Goal: Transaction & Acquisition: Purchase product/service

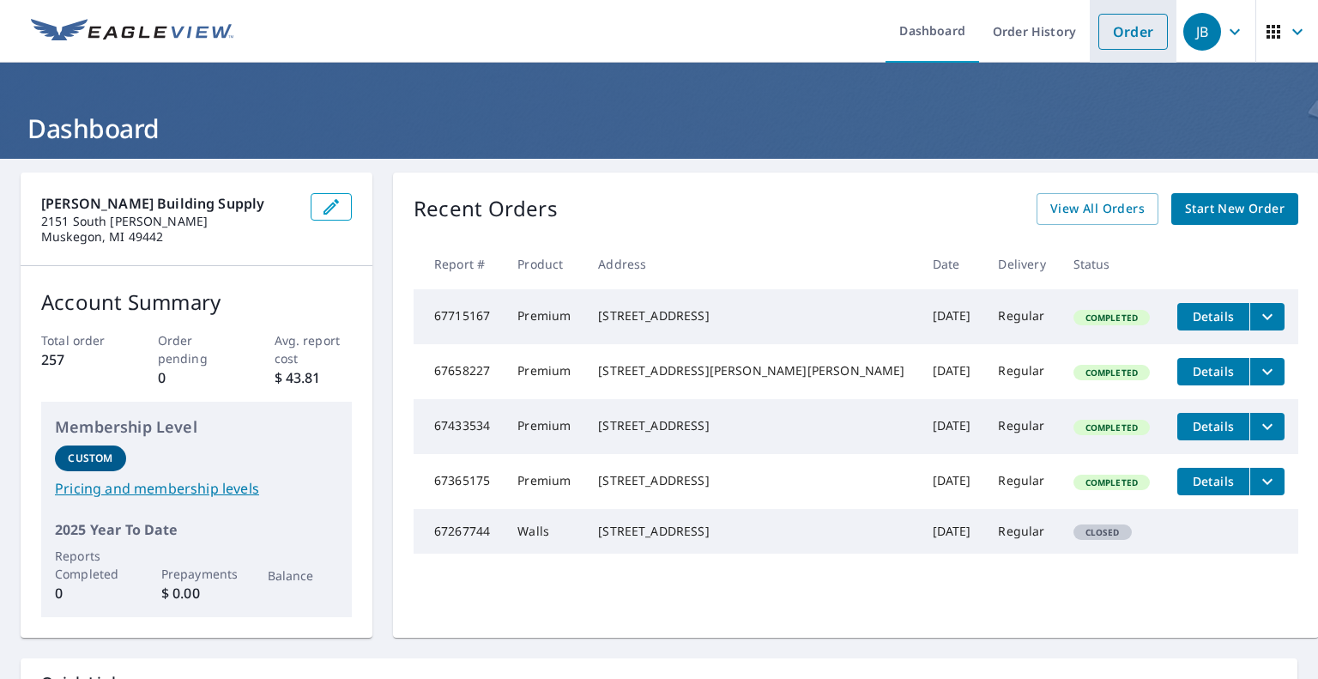
click at [1112, 29] on link "Order" at bounding box center [1134, 32] width 70 height 36
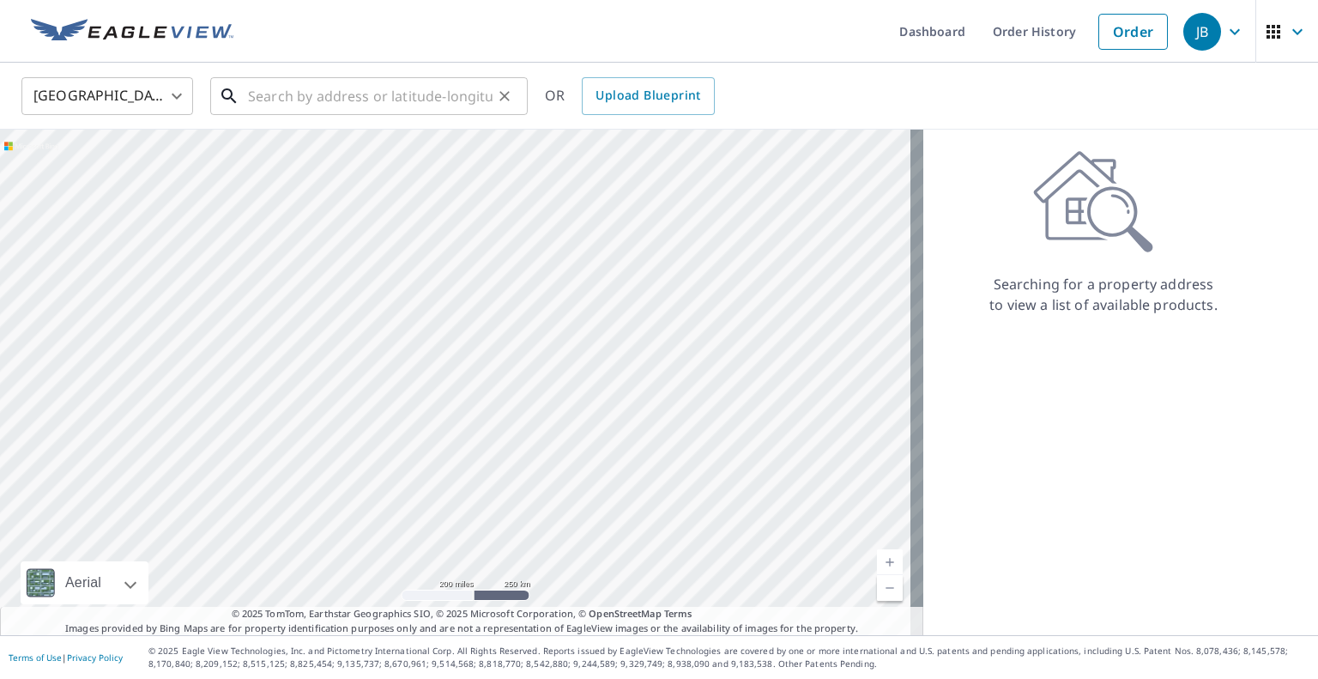
click at [388, 103] on input "text" at bounding box center [370, 96] width 245 height 48
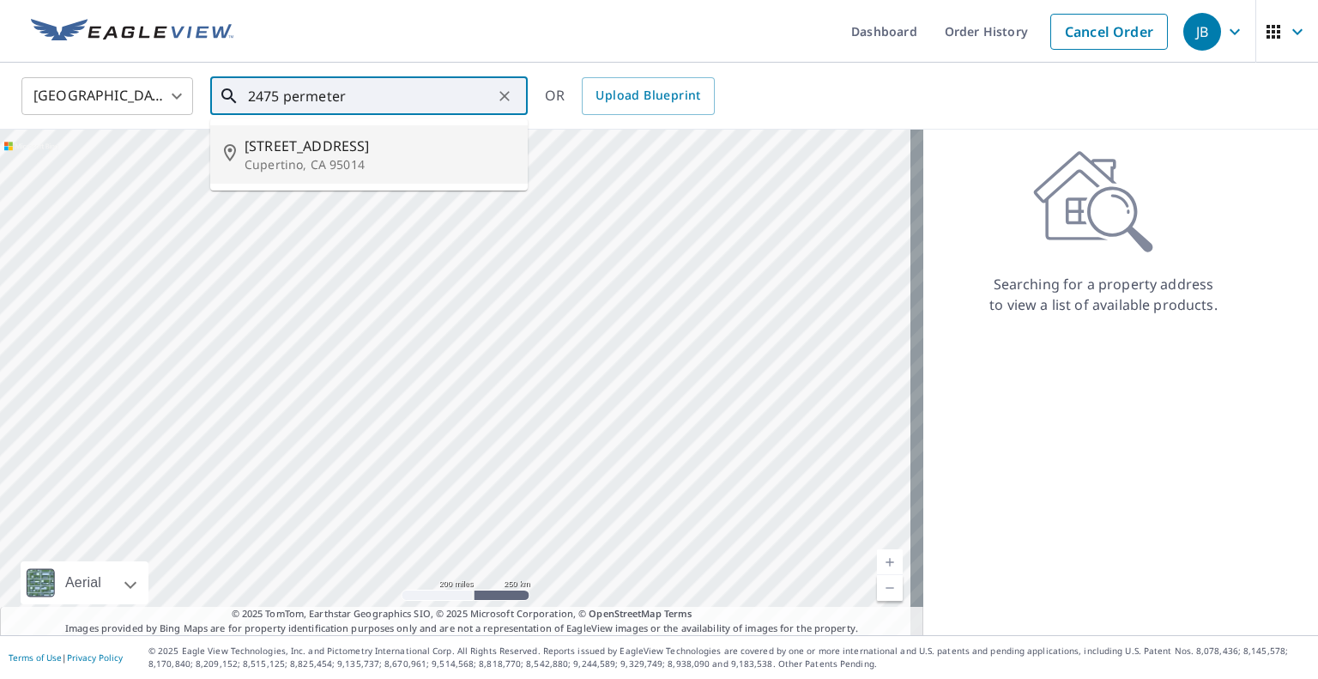
click at [304, 97] on input "2475 permeter" at bounding box center [370, 96] width 245 height 48
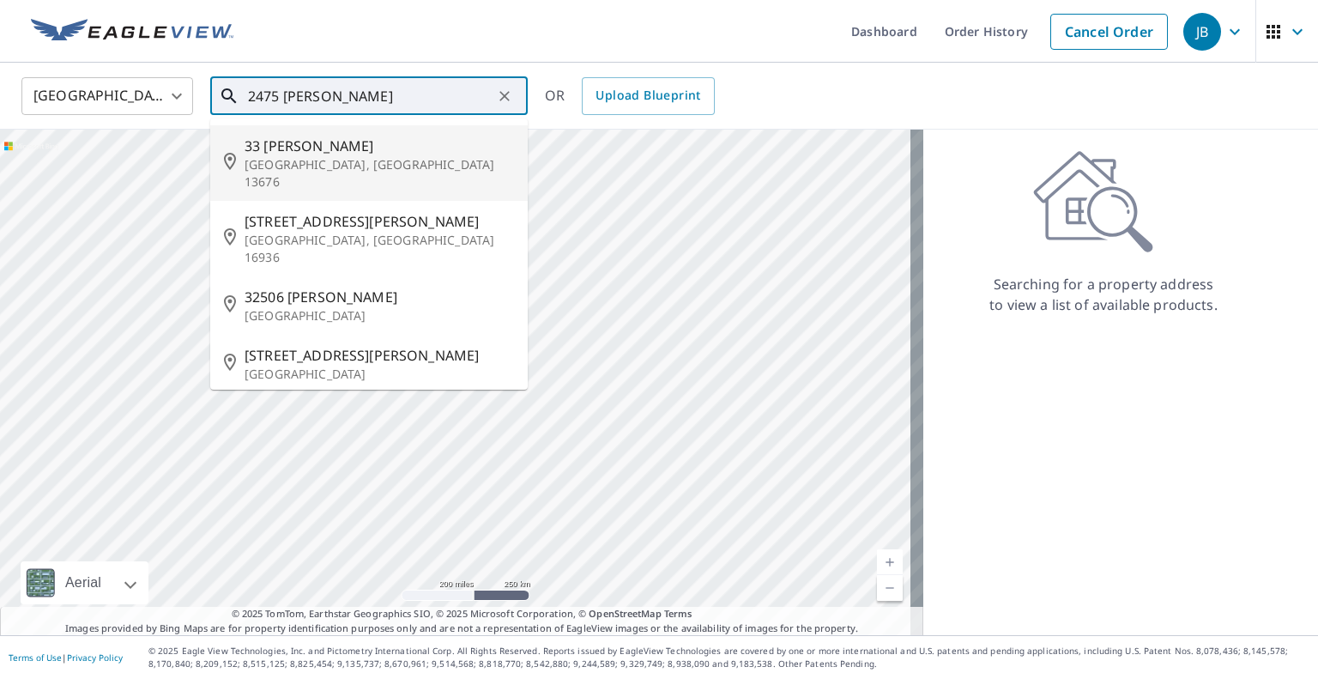
click at [328, 95] on input "2475 [PERSON_NAME]" at bounding box center [370, 96] width 245 height 48
click at [316, 92] on input "2475 [PERSON_NAME]" at bounding box center [370, 96] width 245 height 48
click at [329, 92] on input "2475 [PERSON_NAME]" at bounding box center [370, 96] width 245 height 48
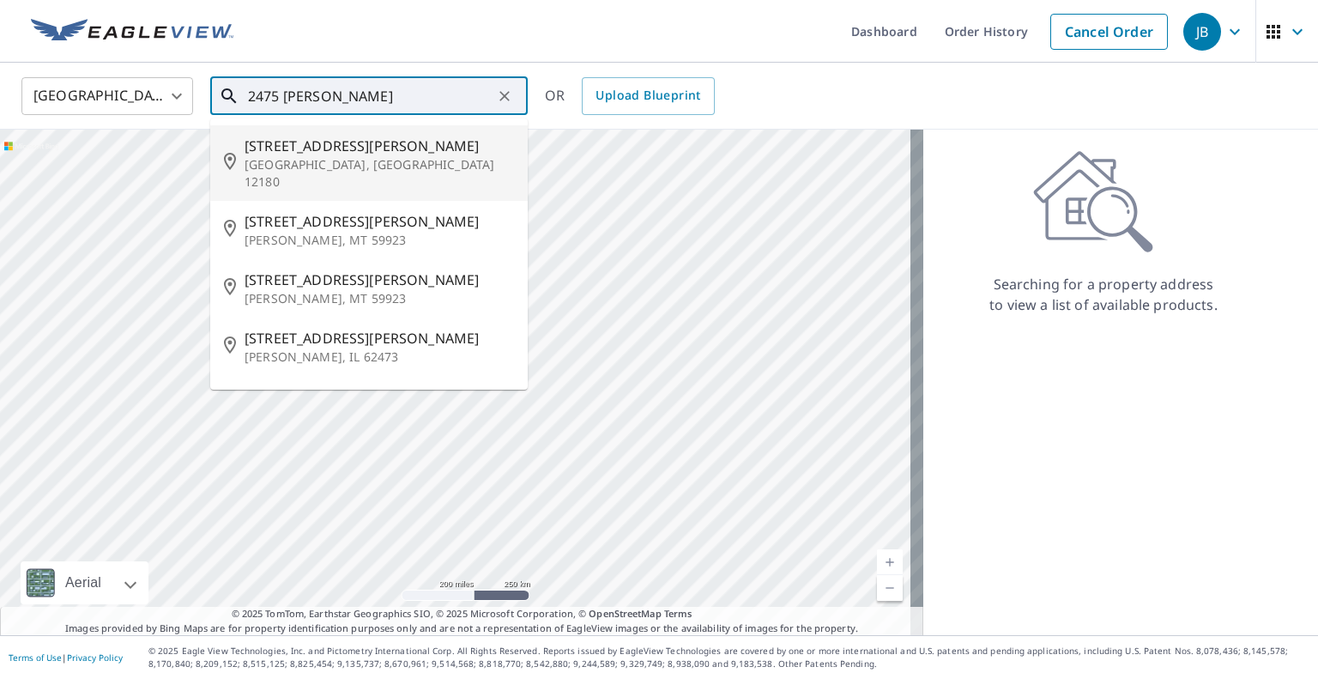
click at [385, 92] on input "2475 [PERSON_NAME]" at bounding box center [370, 96] width 245 height 48
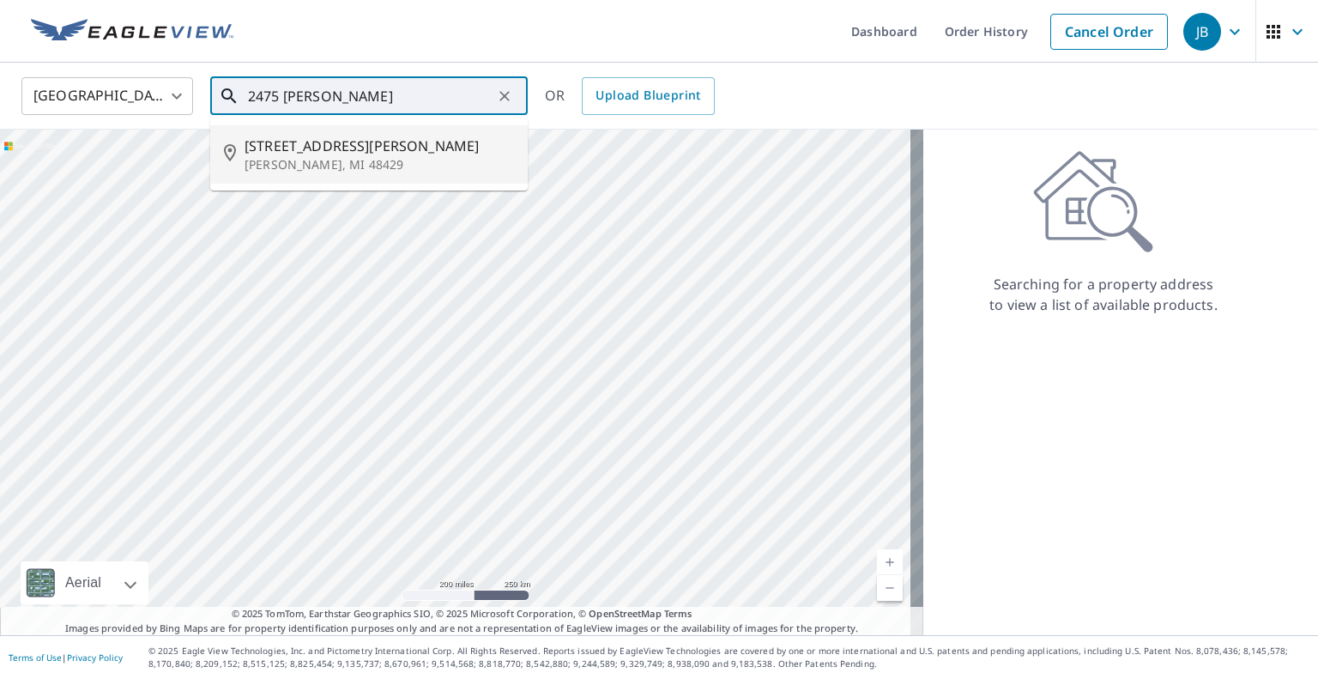
click at [353, 164] on p "[PERSON_NAME], MI 48429" at bounding box center [379, 164] width 269 height 17
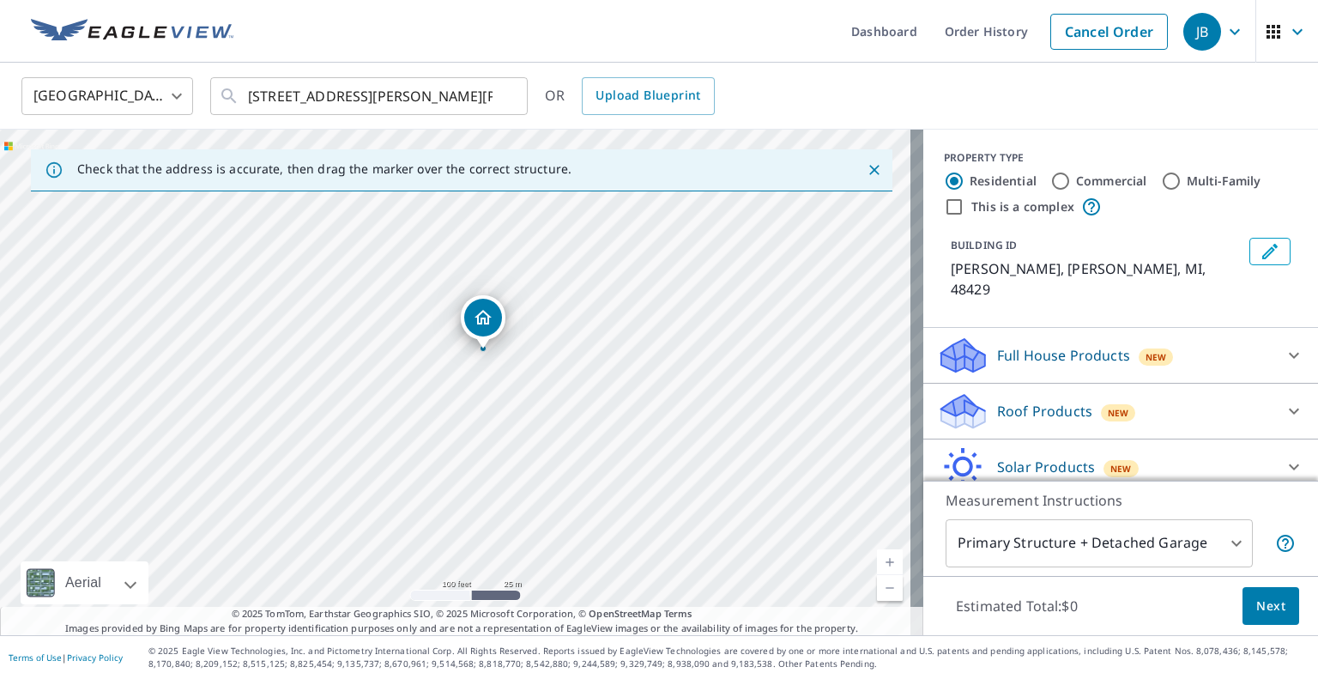
drag, startPoint x: 431, startPoint y: 368, endPoint x: 580, endPoint y: 316, distance: 158.3
click at [580, 316] on div "[PERSON_NAME] [PERSON_NAME], MI 48429" at bounding box center [462, 383] width 924 height 506
drag, startPoint x: 350, startPoint y: 255, endPoint x: 294, endPoint y: 364, distance: 122.4
click at [294, 364] on div "[PERSON_NAME] [PERSON_NAME], MI 48429" at bounding box center [462, 383] width 924 height 506
drag, startPoint x: 534, startPoint y: 276, endPoint x: 425, endPoint y: 421, distance: 182.1
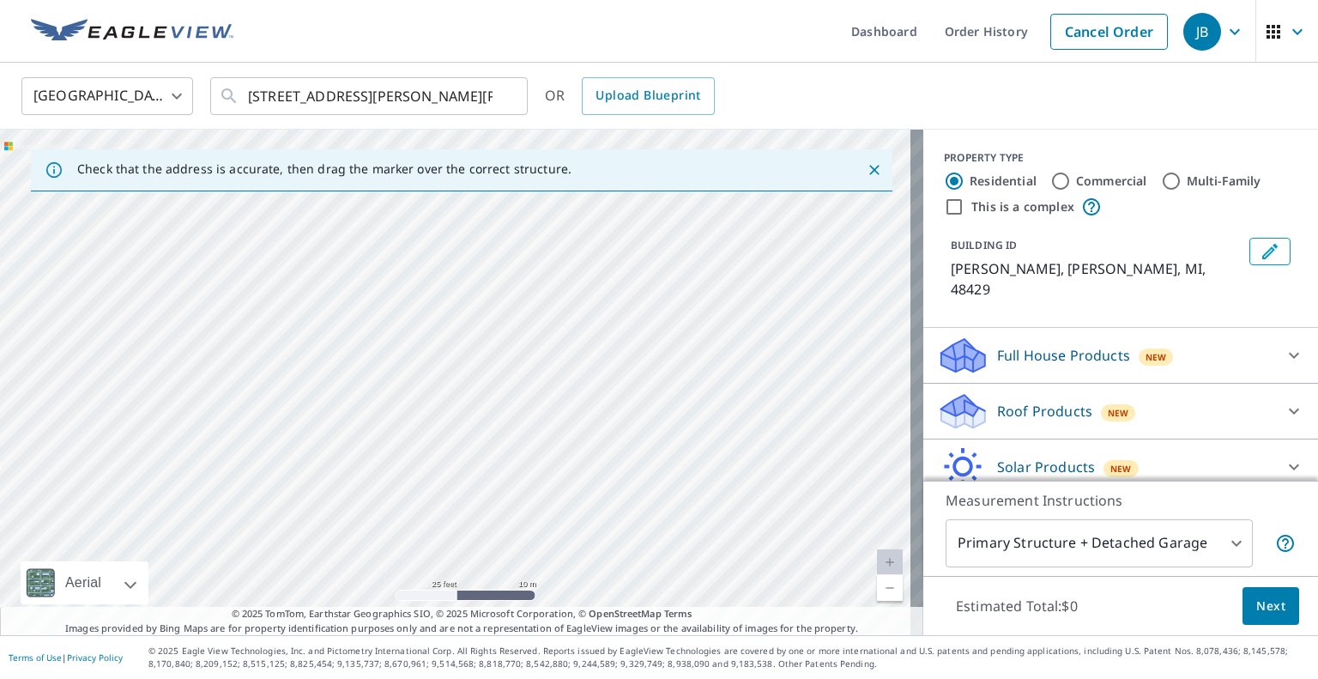
click at [426, 421] on div "[PERSON_NAME] [PERSON_NAME], MI 48429" at bounding box center [462, 383] width 924 height 506
click at [877, 558] on link "Current Level 20, Zoom In Disabled" at bounding box center [890, 562] width 26 height 26
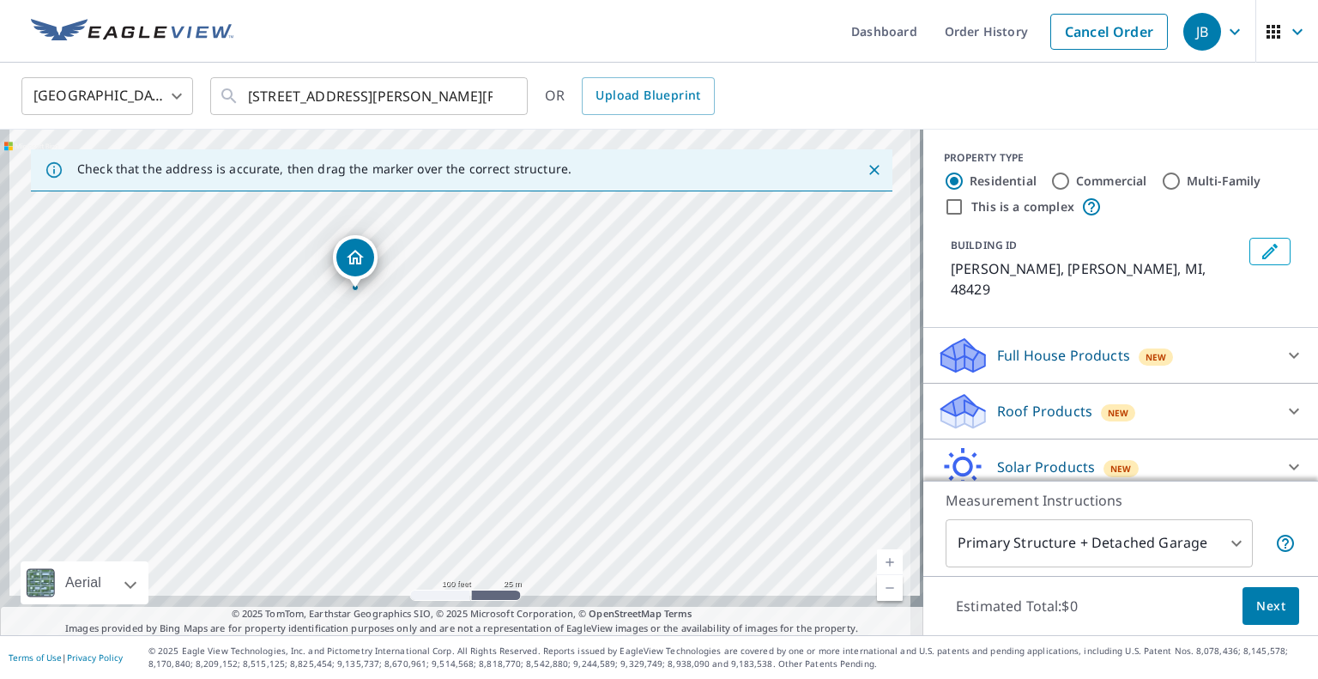
drag, startPoint x: 512, startPoint y: 476, endPoint x: 491, endPoint y: 288, distance: 189.9
click at [491, 288] on div "[PERSON_NAME] [PERSON_NAME], MI 48429" at bounding box center [462, 383] width 924 height 506
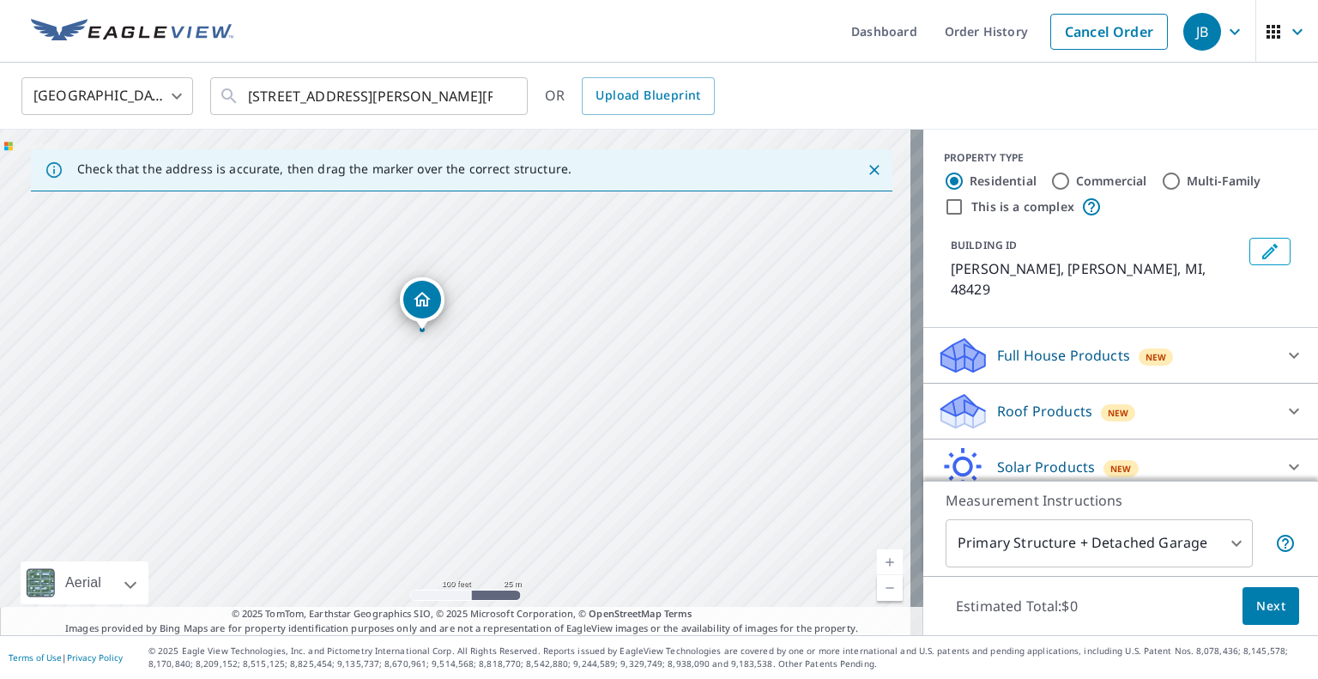
drag, startPoint x: 502, startPoint y: 347, endPoint x: 534, endPoint y: 388, distance: 52.0
click at [534, 388] on div "[PERSON_NAME] [PERSON_NAME], MI 48429" at bounding box center [462, 383] width 924 height 506
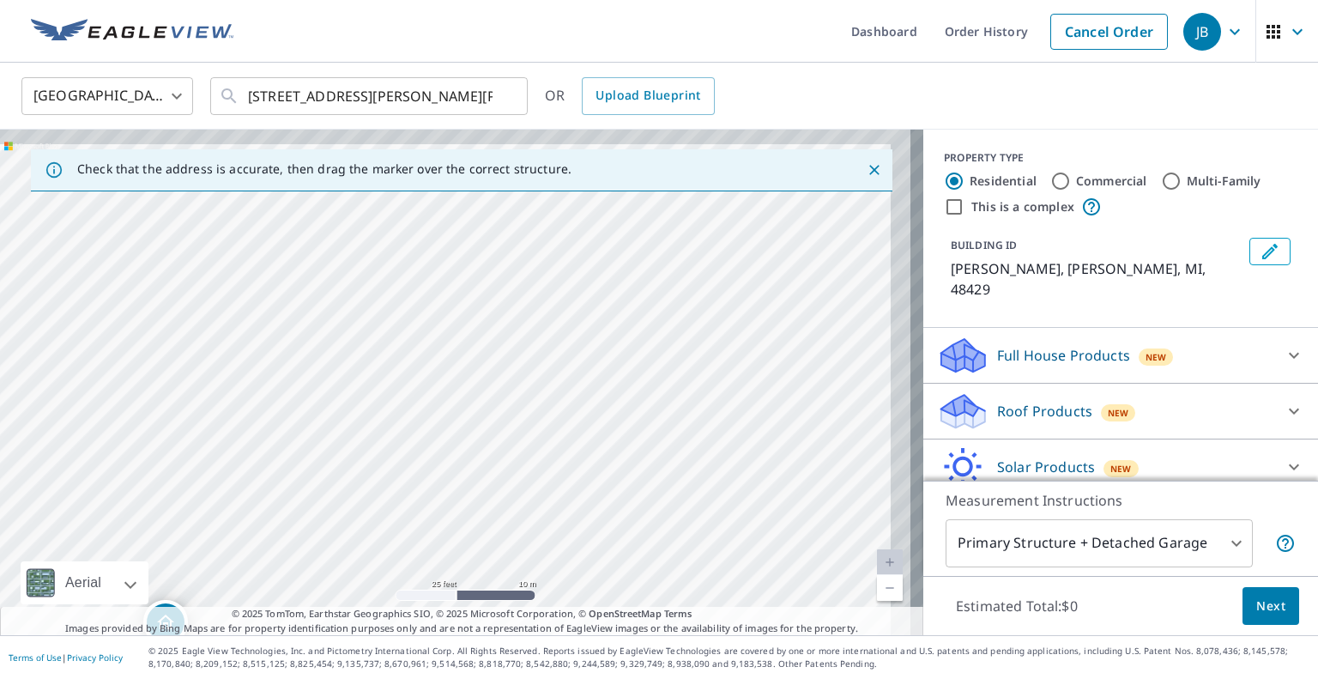
drag, startPoint x: 621, startPoint y: 297, endPoint x: 427, endPoint y: 472, distance: 261.9
click at [426, 475] on div "[PERSON_NAME] [PERSON_NAME], MI 48429" at bounding box center [462, 383] width 924 height 506
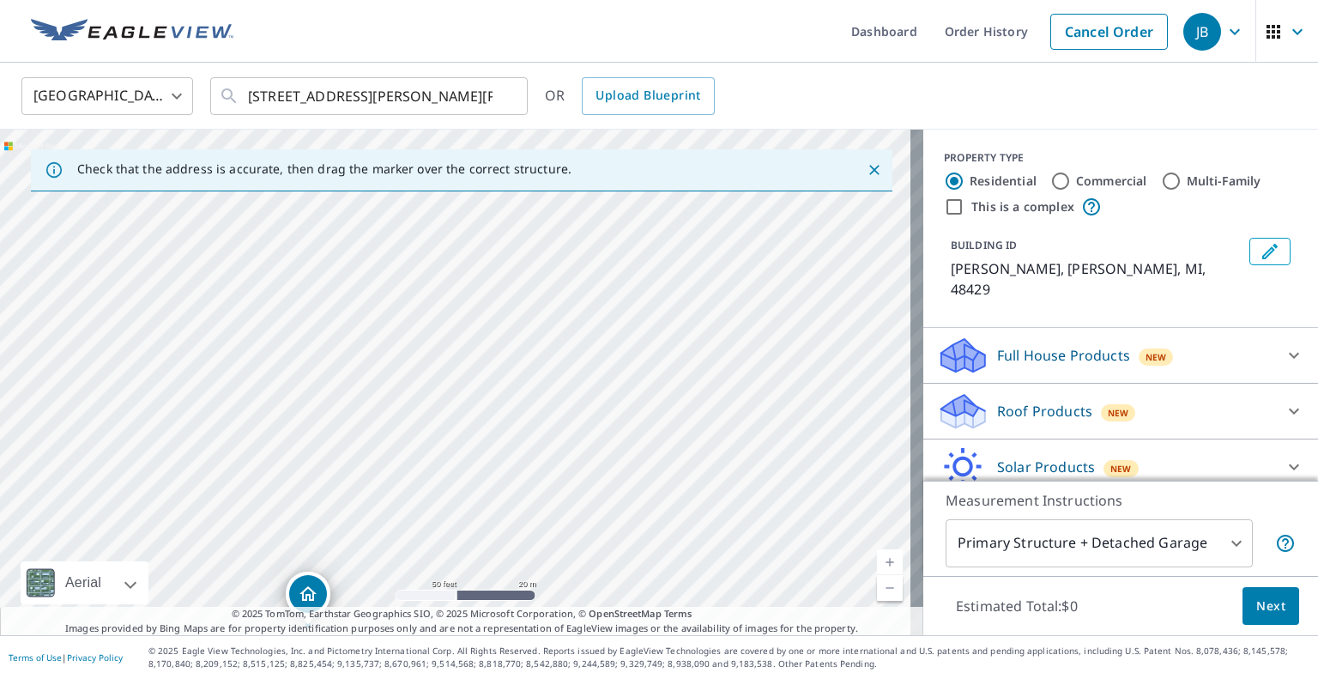
drag, startPoint x: 535, startPoint y: 418, endPoint x: 526, endPoint y: 463, distance: 45.4
click at [526, 463] on div "[PERSON_NAME] [PERSON_NAME], MI 48429" at bounding box center [462, 383] width 924 height 506
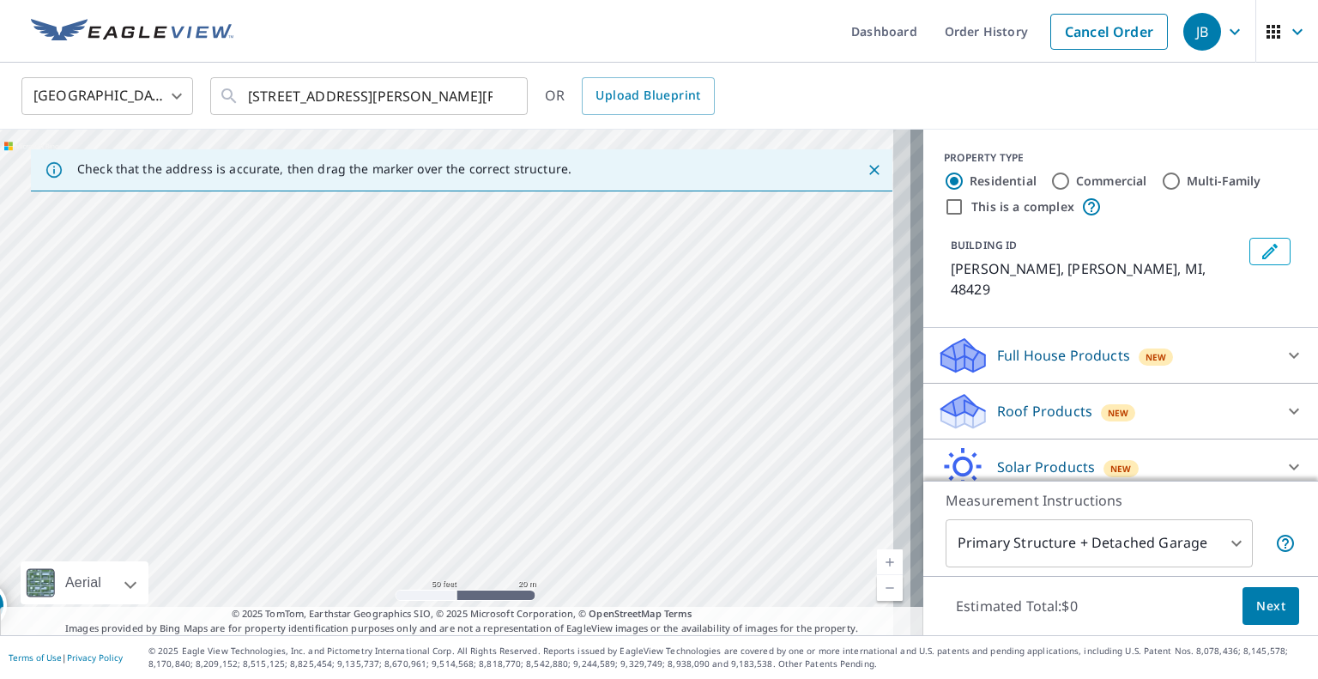
drag, startPoint x: 656, startPoint y: 431, endPoint x: 310, endPoint y: 437, distance: 345.9
click at [311, 437] on div "[PERSON_NAME] [PERSON_NAME], MI 48429" at bounding box center [462, 383] width 924 height 506
drag, startPoint x: 535, startPoint y: 408, endPoint x: 403, endPoint y: 401, distance: 131.5
click at [403, 401] on div "[PERSON_NAME] [PERSON_NAME], MI 48429" at bounding box center [462, 383] width 924 height 506
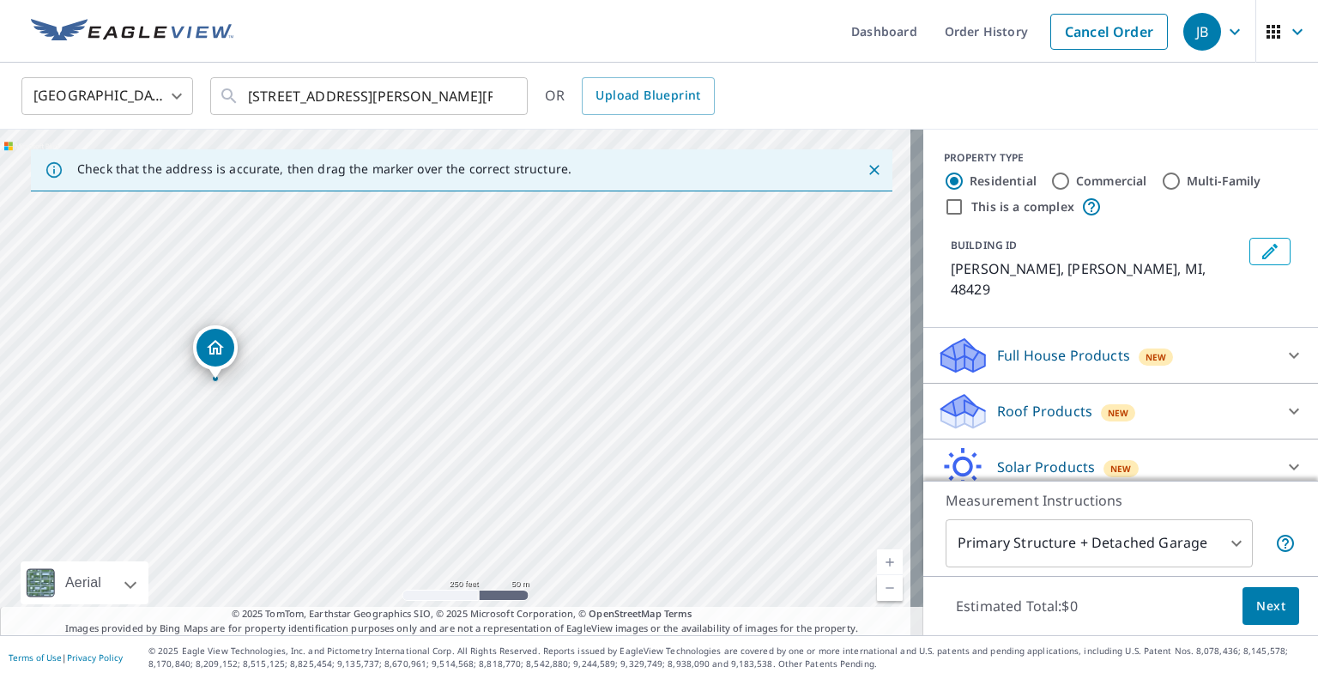
drag, startPoint x: 526, startPoint y: 427, endPoint x: 523, endPoint y: 258, distance: 168.3
click at [522, 260] on div "[PERSON_NAME] [PERSON_NAME], MI 48429" at bounding box center [462, 383] width 924 height 506
drag, startPoint x: 501, startPoint y: 485, endPoint x: 556, endPoint y: 493, distance: 55.5
click at [556, 493] on div "[PERSON_NAME] [PERSON_NAME], MI 48429" at bounding box center [462, 383] width 924 height 506
drag, startPoint x: 271, startPoint y: 333, endPoint x: 645, endPoint y: 400, distance: 379.3
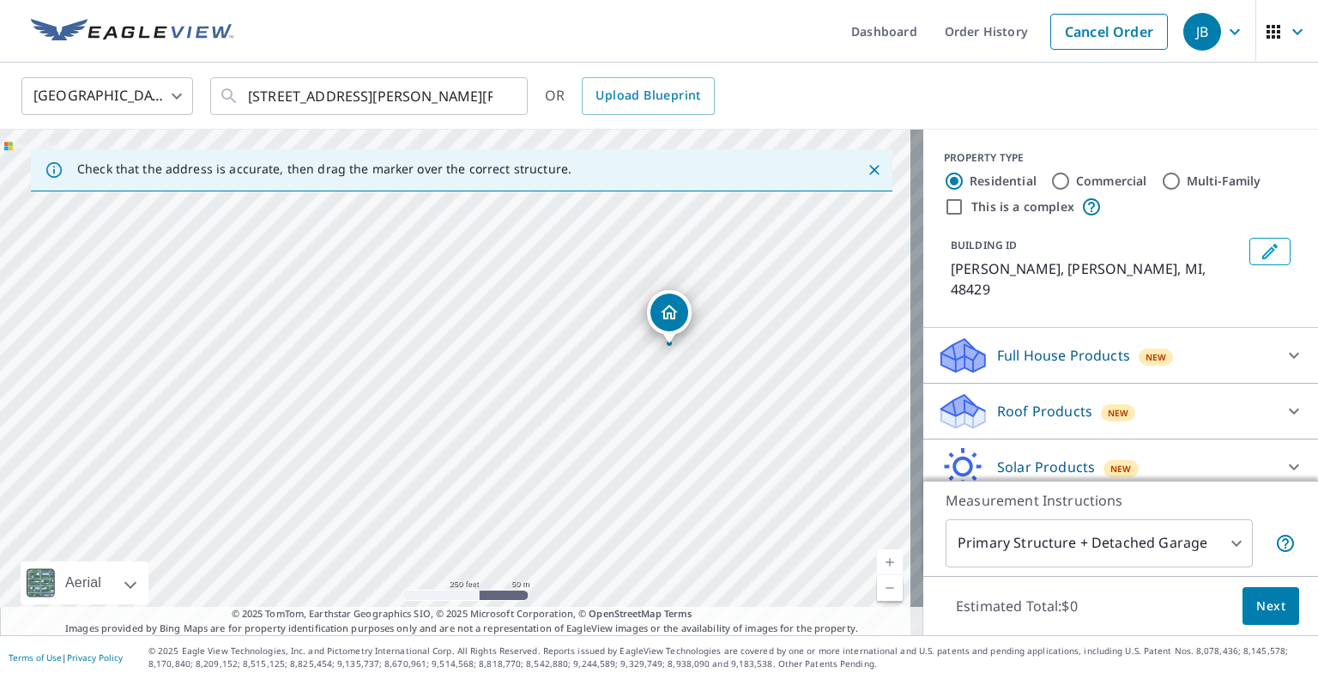
click at [645, 400] on div "[PERSON_NAME] [PERSON_NAME], MI 48429" at bounding box center [462, 383] width 924 height 506
drag, startPoint x: 380, startPoint y: 427, endPoint x: 554, endPoint y: 490, distance: 184.6
click at [554, 490] on div "[PERSON_NAME] [PERSON_NAME], MI 48429" at bounding box center [462, 383] width 924 height 506
drag, startPoint x: 600, startPoint y: 512, endPoint x: 638, endPoint y: 442, distance: 79.9
click at [641, 442] on div "[PERSON_NAME] [PERSON_NAME], MI 48429" at bounding box center [462, 383] width 924 height 506
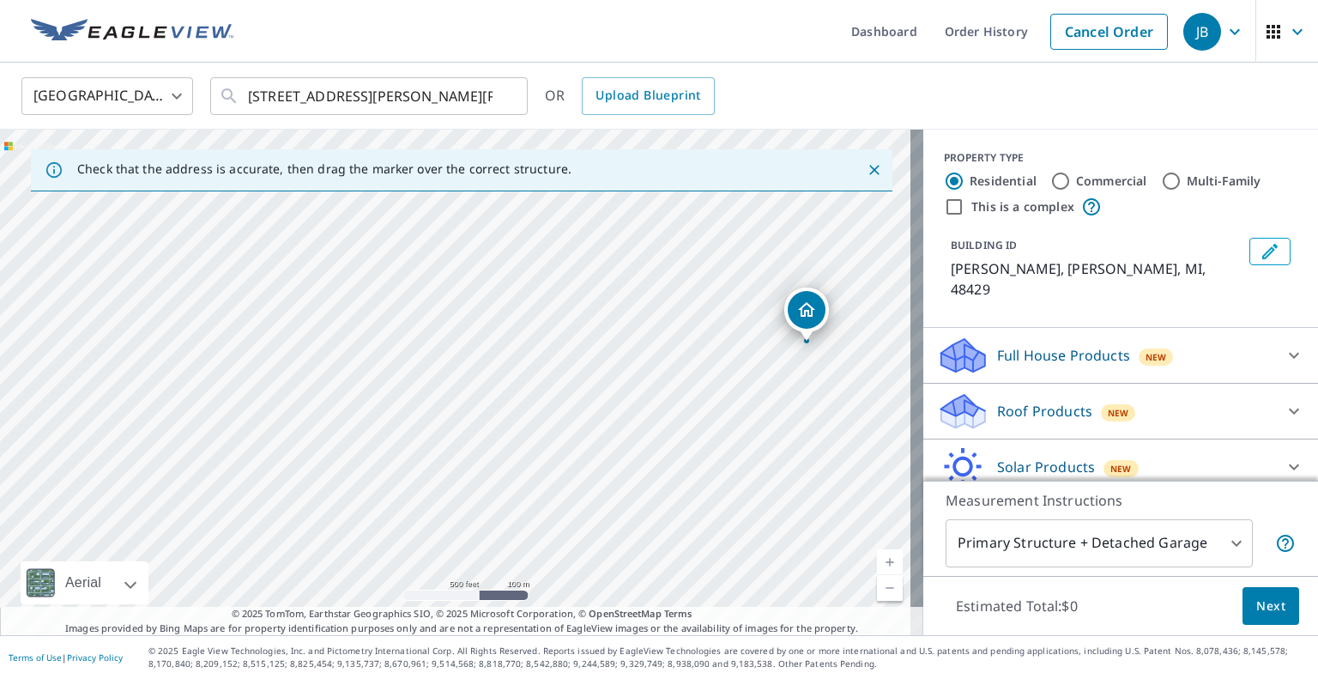
drag, startPoint x: 537, startPoint y: 382, endPoint x: 656, endPoint y: 444, distance: 133.6
click at [656, 444] on div "[PERSON_NAME] [PERSON_NAME], MI 48429" at bounding box center [462, 383] width 924 height 506
drag, startPoint x: 748, startPoint y: 447, endPoint x: 282, endPoint y: 456, distance: 466.1
click at [282, 456] on div "[PERSON_NAME] [PERSON_NAME], MI 48429" at bounding box center [462, 383] width 924 height 506
drag, startPoint x: 295, startPoint y: 456, endPoint x: 772, endPoint y: 418, distance: 477.8
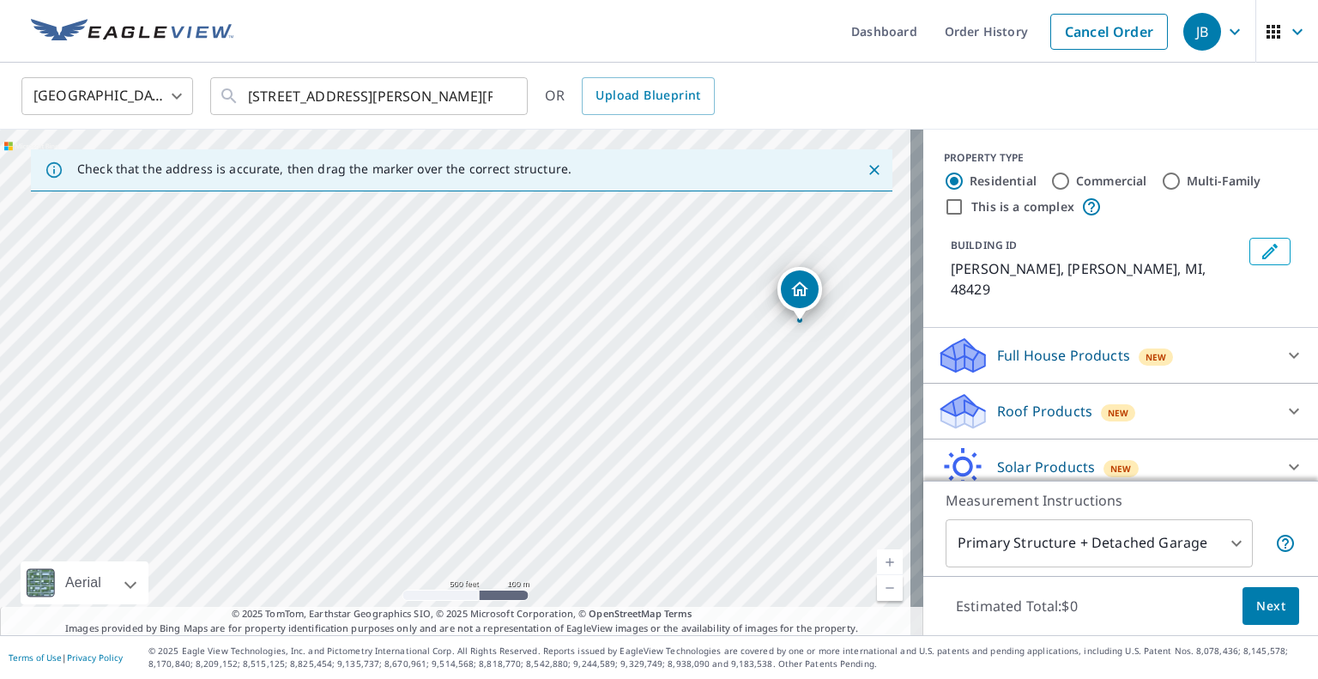
click at [791, 421] on div "[PERSON_NAME] [PERSON_NAME], MI 48429" at bounding box center [462, 383] width 924 height 506
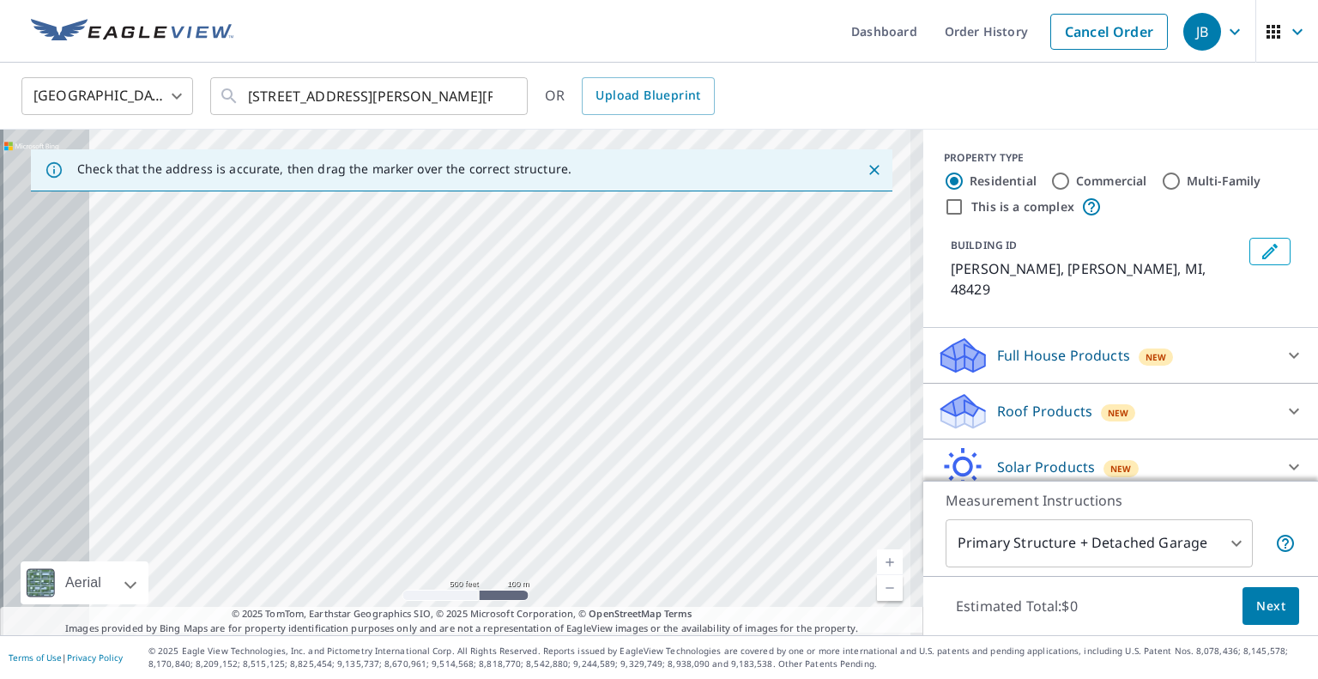
drag, startPoint x: 378, startPoint y: 384, endPoint x: 581, endPoint y: 366, distance: 204.1
click at [649, 370] on div "[PERSON_NAME] [PERSON_NAME], MI 48429" at bounding box center [462, 383] width 924 height 506
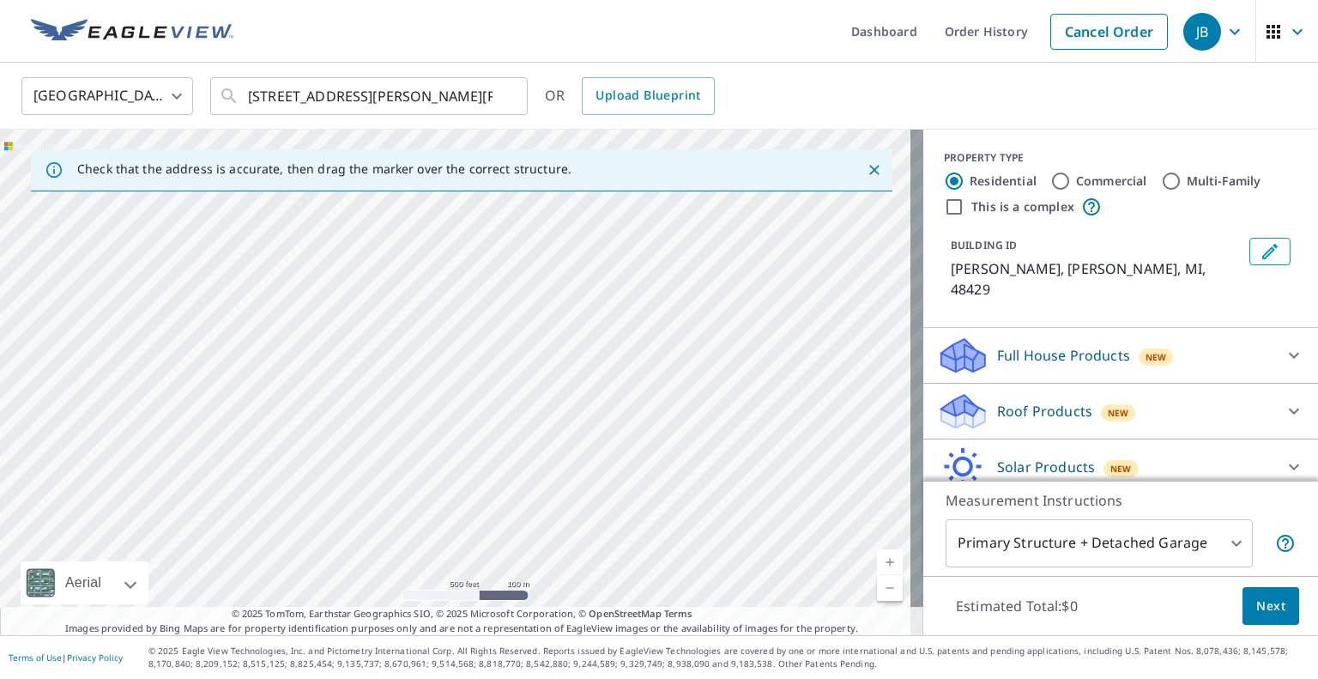
drag, startPoint x: 287, startPoint y: 332, endPoint x: 584, endPoint y: 487, distance: 335.5
click at [587, 487] on div "[PERSON_NAME] [PERSON_NAME], MI 48429" at bounding box center [462, 383] width 924 height 506
drag, startPoint x: 395, startPoint y: 459, endPoint x: 451, endPoint y: 459, distance: 55.8
click at [451, 459] on div "[PERSON_NAME] [PERSON_NAME], MI 48429" at bounding box center [462, 383] width 924 height 506
click at [463, 236] on div "[PERSON_NAME] [PERSON_NAME], MI 48429" at bounding box center [462, 383] width 924 height 506
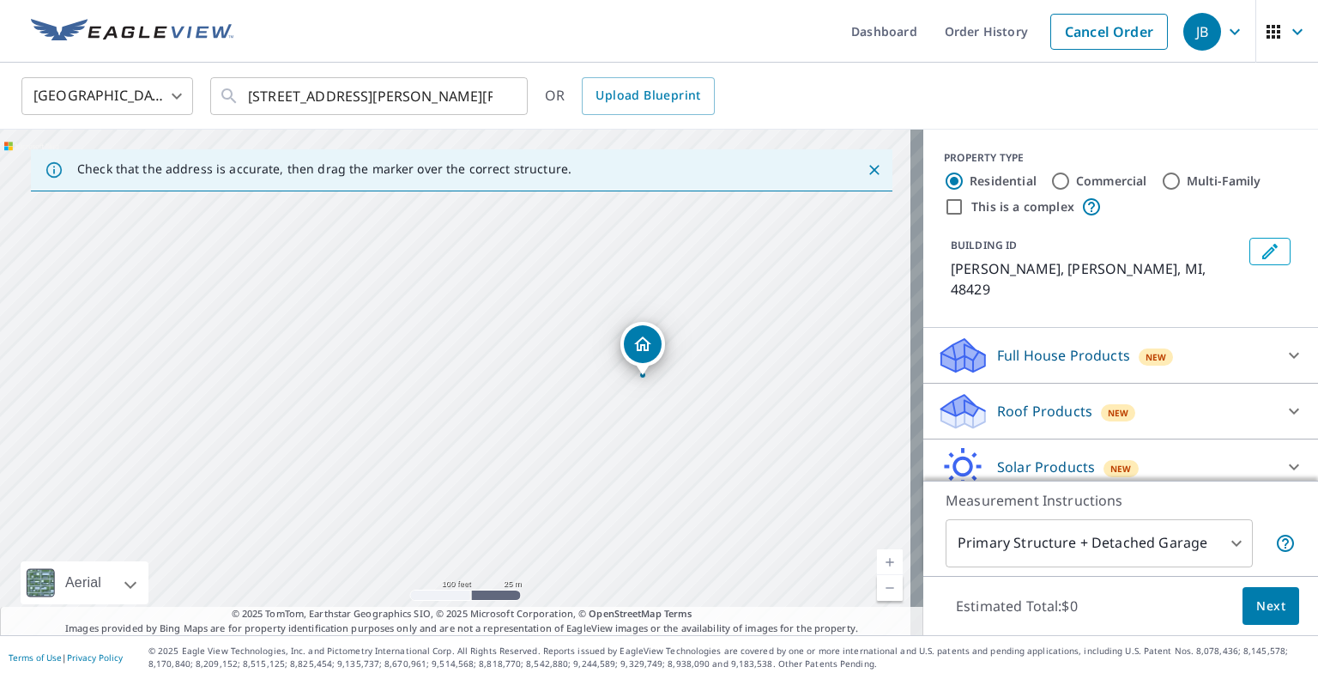
drag, startPoint x: 318, startPoint y: 278, endPoint x: 726, endPoint y: 317, distance: 409.5
click at [714, 315] on div "[PERSON_NAME] [PERSON_NAME], MI 48429" at bounding box center [462, 383] width 924 height 506
drag, startPoint x: 594, startPoint y: 322, endPoint x: 753, endPoint y: 327, distance: 158.9
click at [766, 321] on div "[PERSON_NAME] [PERSON_NAME], MI 48429" at bounding box center [462, 383] width 924 height 506
drag, startPoint x: 498, startPoint y: 365, endPoint x: 635, endPoint y: 435, distance: 154.3
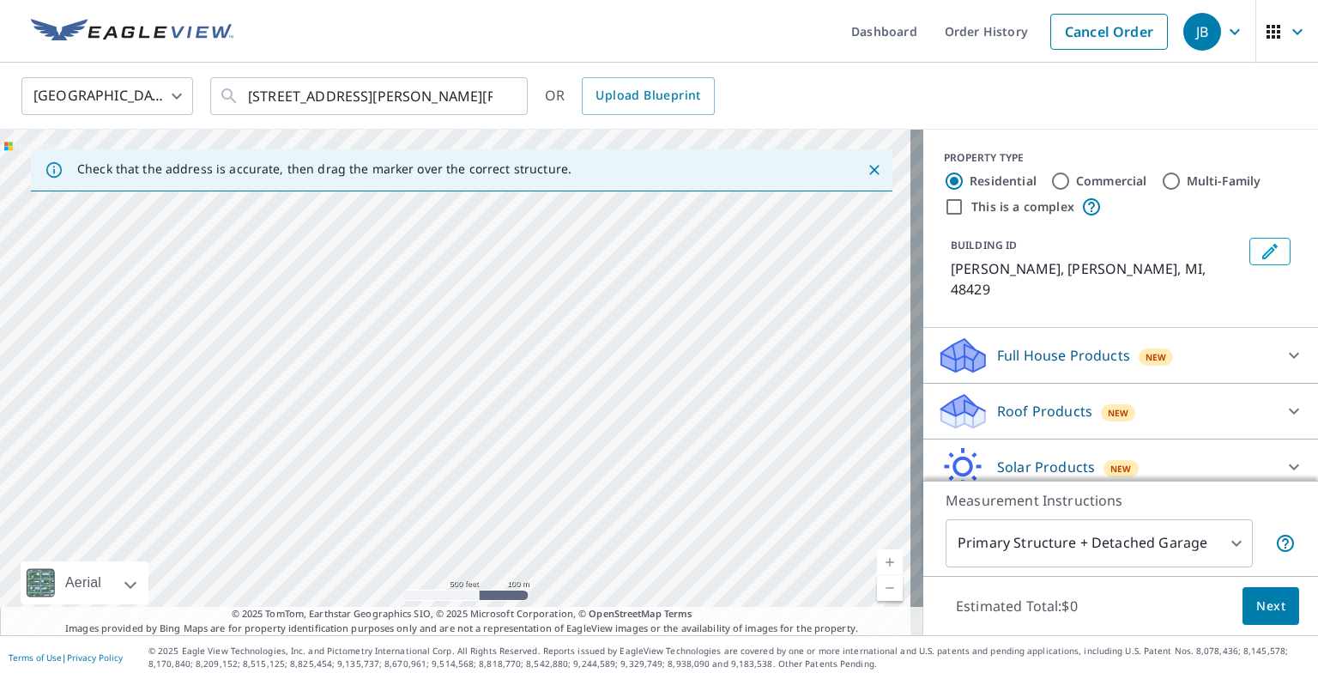
click at [635, 435] on div "[PERSON_NAME] [PERSON_NAME], MI 48429" at bounding box center [462, 383] width 924 height 506
drag, startPoint x: 303, startPoint y: 410, endPoint x: 386, endPoint y: 409, distance: 83.3
click at [386, 409] on div "[PERSON_NAME] [PERSON_NAME], MI 48429" at bounding box center [462, 383] width 924 height 506
click at [254, 94] on input "[STREET_ADDRESS][PERSON_NAME][PERSON_NAME]" at bounding box center [370, 96] width 245 height 48
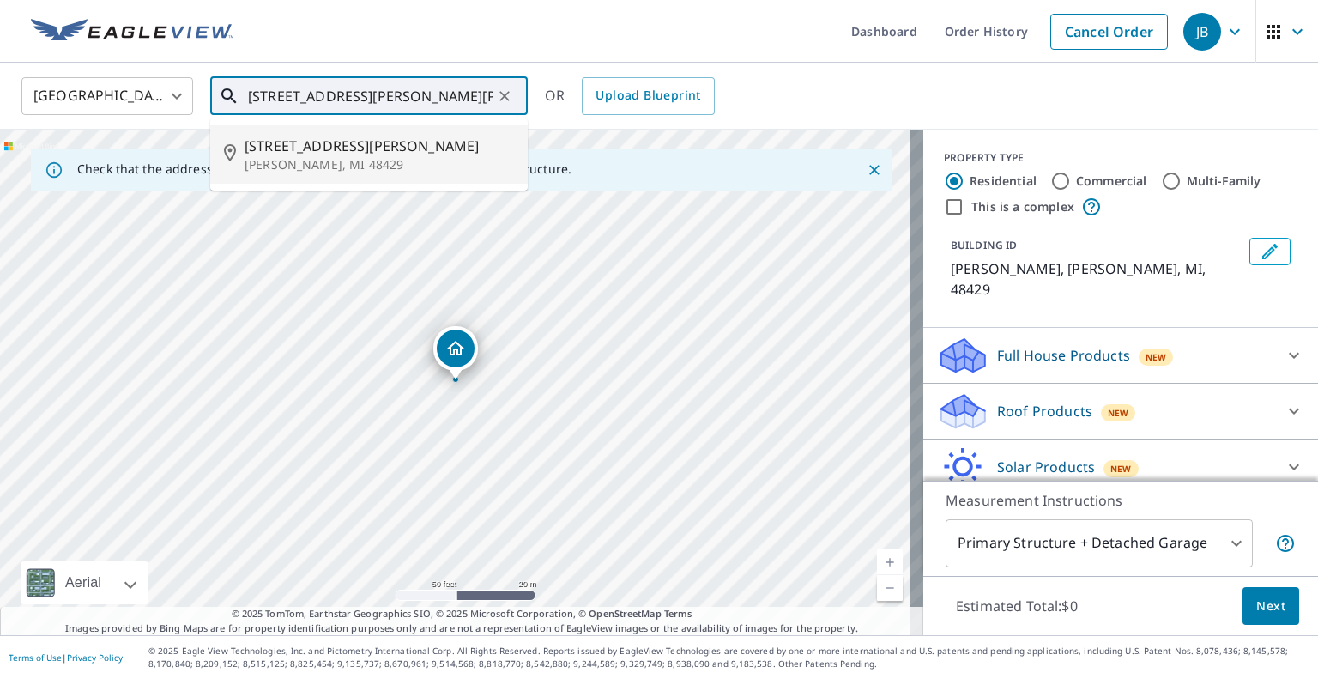
click at [312, 160] on p "[PERSON_NAME], MI 48429" at bounding box center [379, 164] width 269 height 17
type input "[STREET_ADDRESS][PERSON_NAME][PERSON_NAME]"
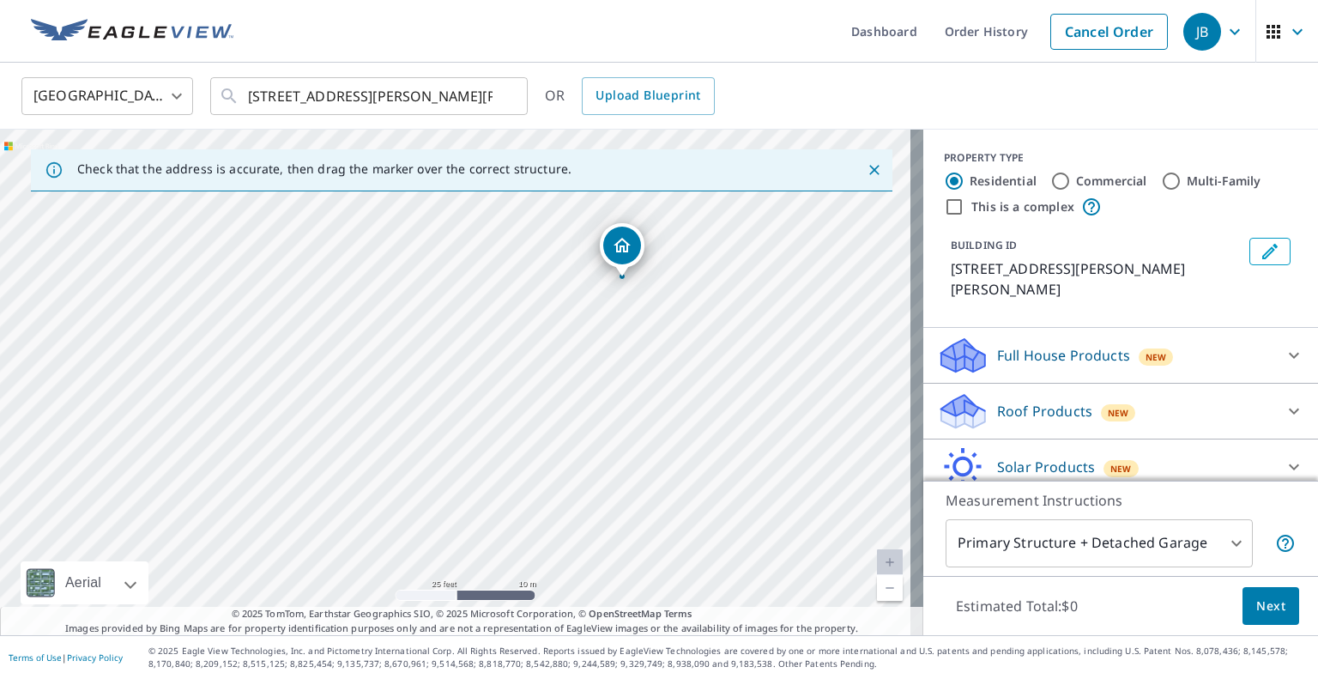
drag, startPoint x: 530, startPoint y: 302, endPoint x: 511, endPoint y: 375, distance: 75.6
click at [511, 375] on div "[STREET_ADDRESS][PERSON_NAME][PERSON_NAME]" at bounding box center [462, 383] width 924 height 506
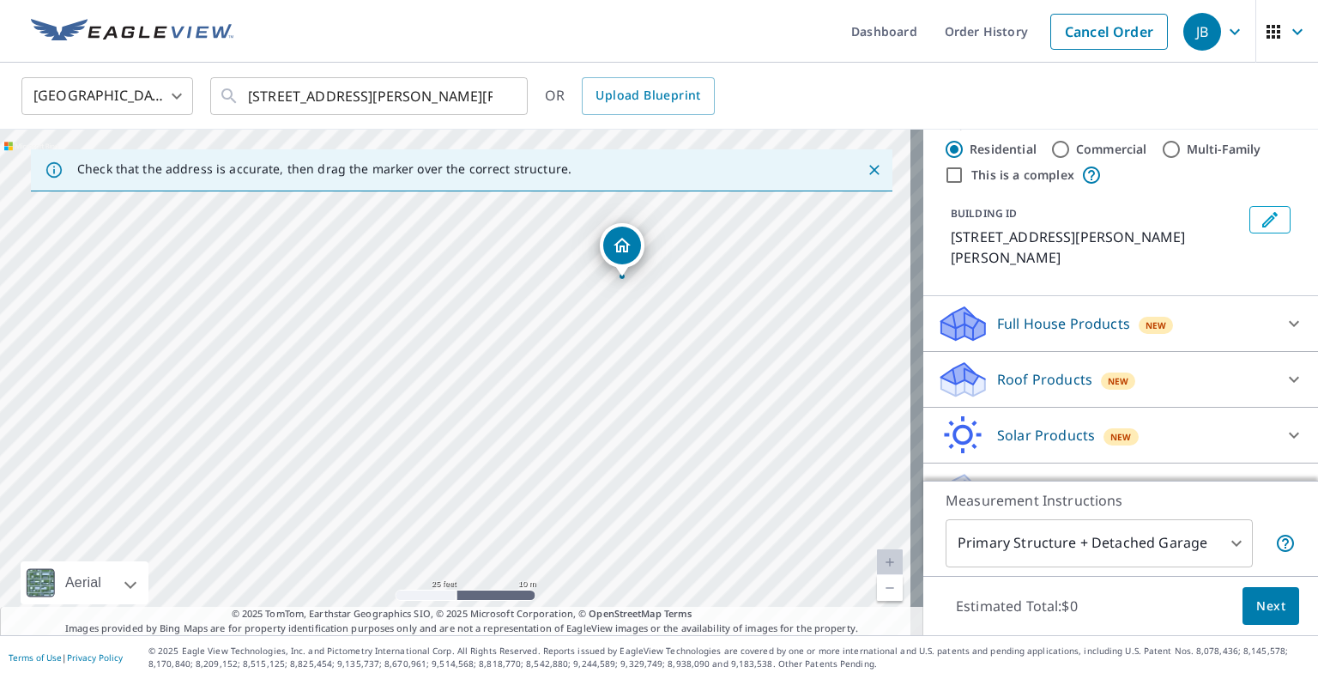
scroll to position [48, 0]
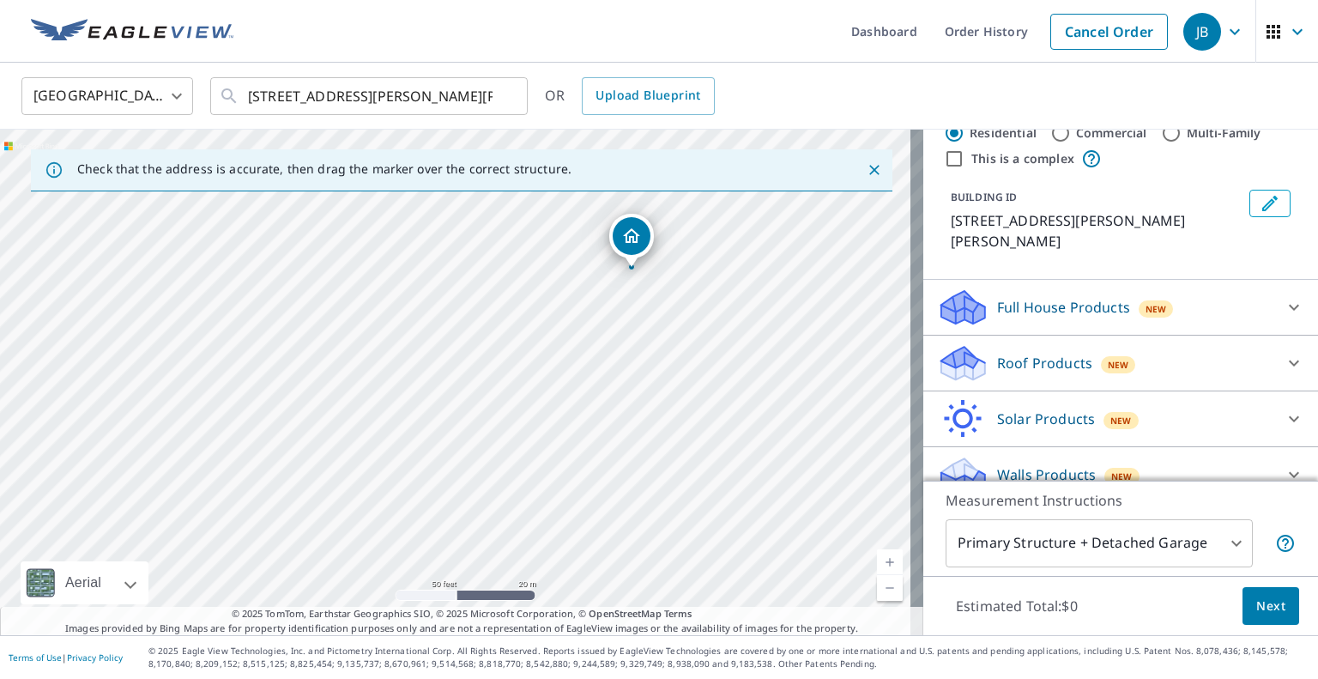
click at [618, 344] on div "[STREET_ADDRESS][PERSON_NAME][PERSON_NAME]" at bounding box center [462, 383] width 924 height 506
click at [1108, 358] on span "New" at bounding box center [1118, 365] width 21 height 14
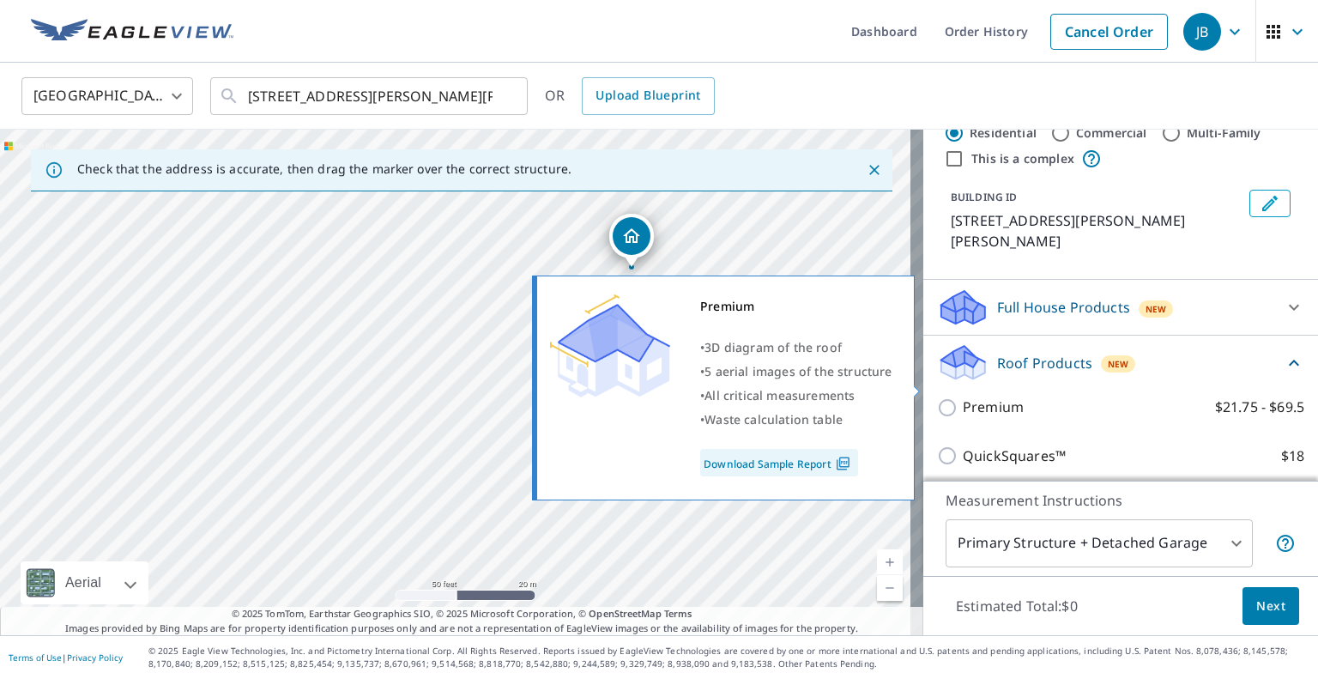
click at [937, 397] on input "Premium $21.75 - $69.5" at bounding box center [950, 407] width 26 height 21
checkbox input "true"
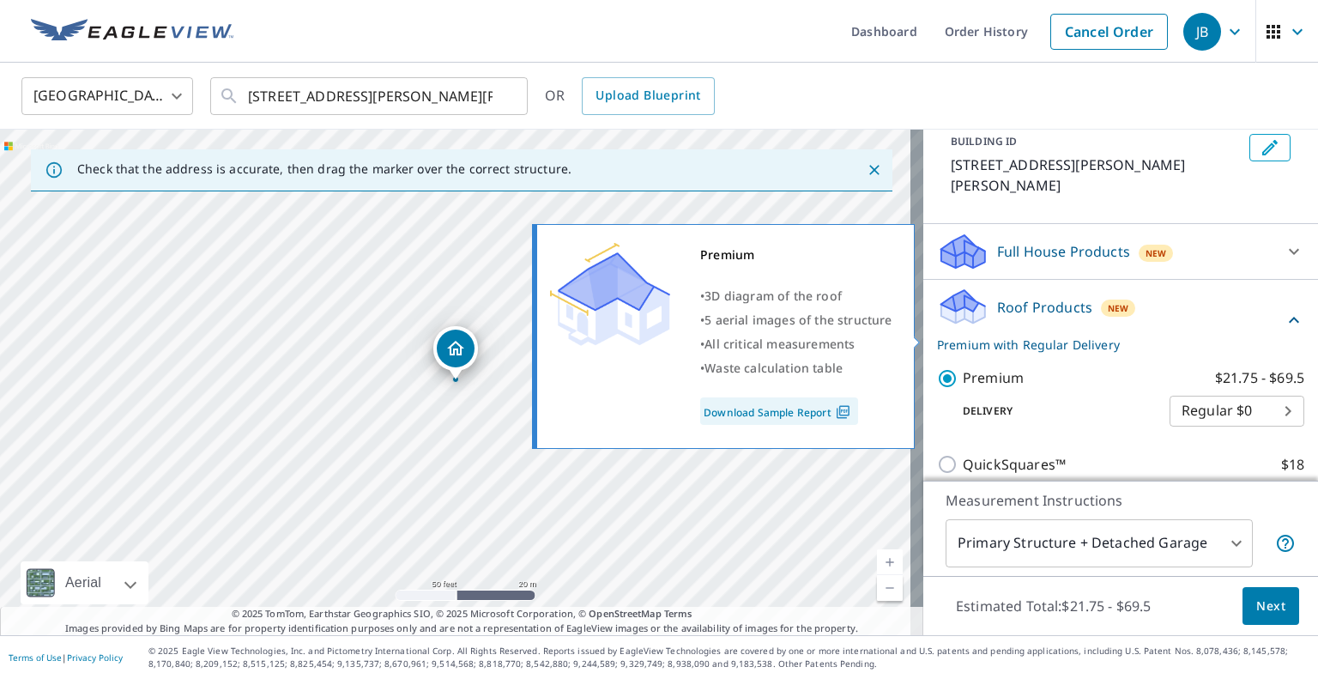
scroll to position [134, 0]
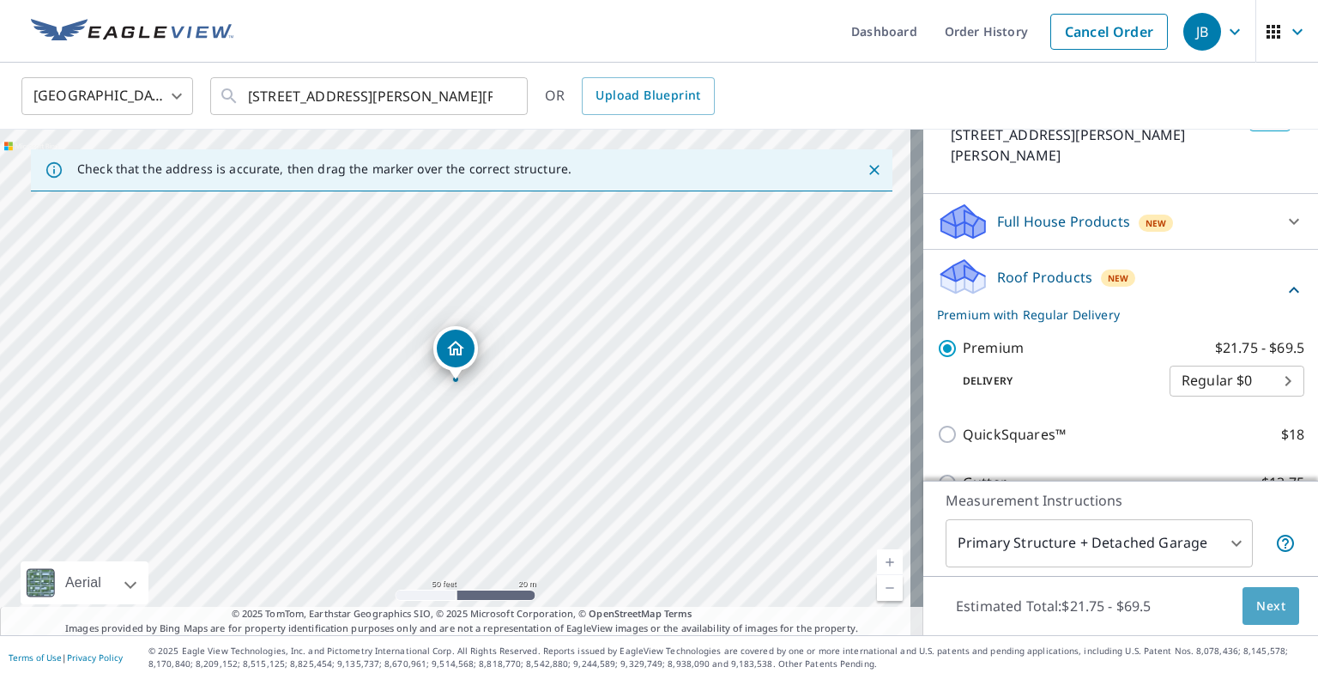
click at [1257, 605] on span "Next" at bounding box center [1271, 606] width 29 height 21
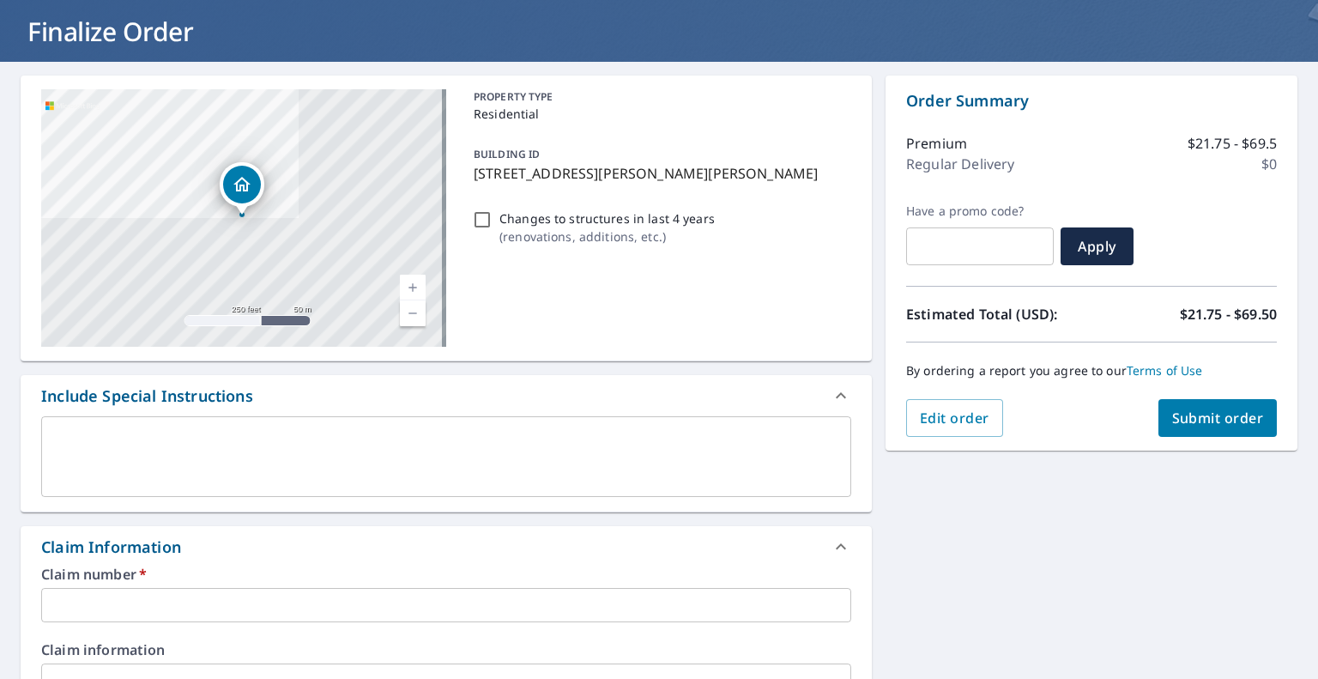
scroll to position [172, 0]
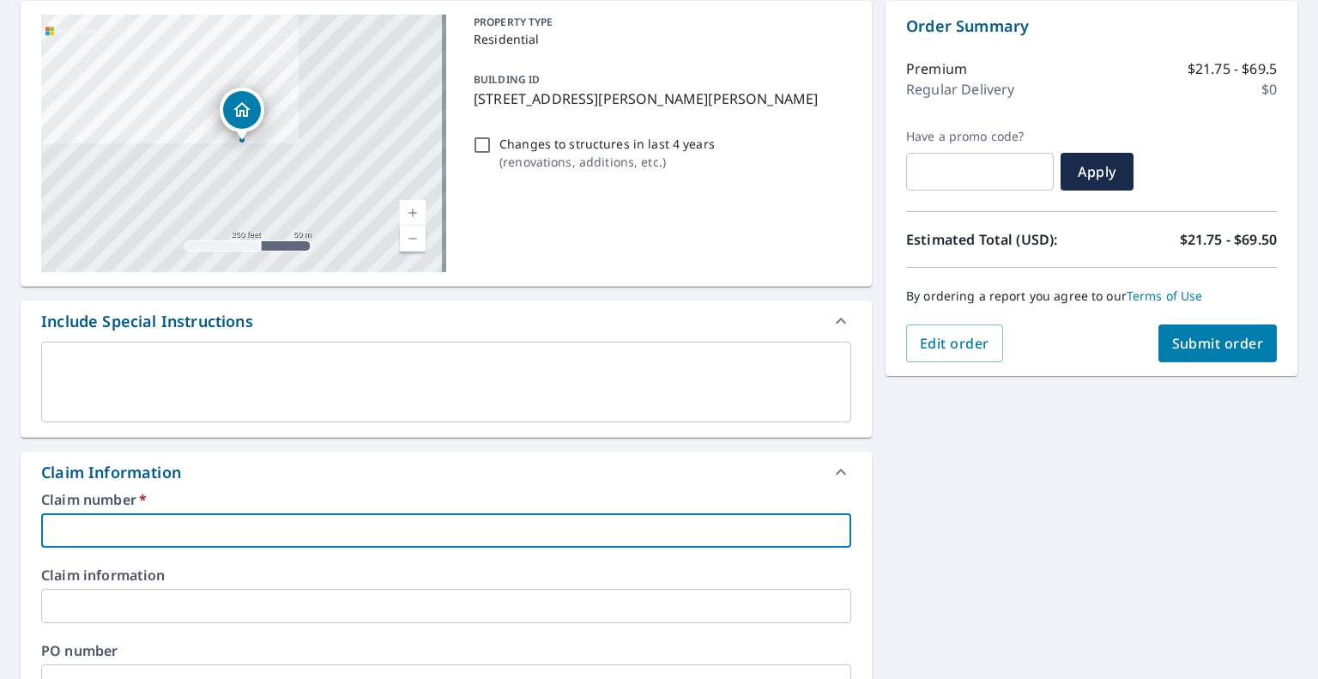
paste input "7943778"
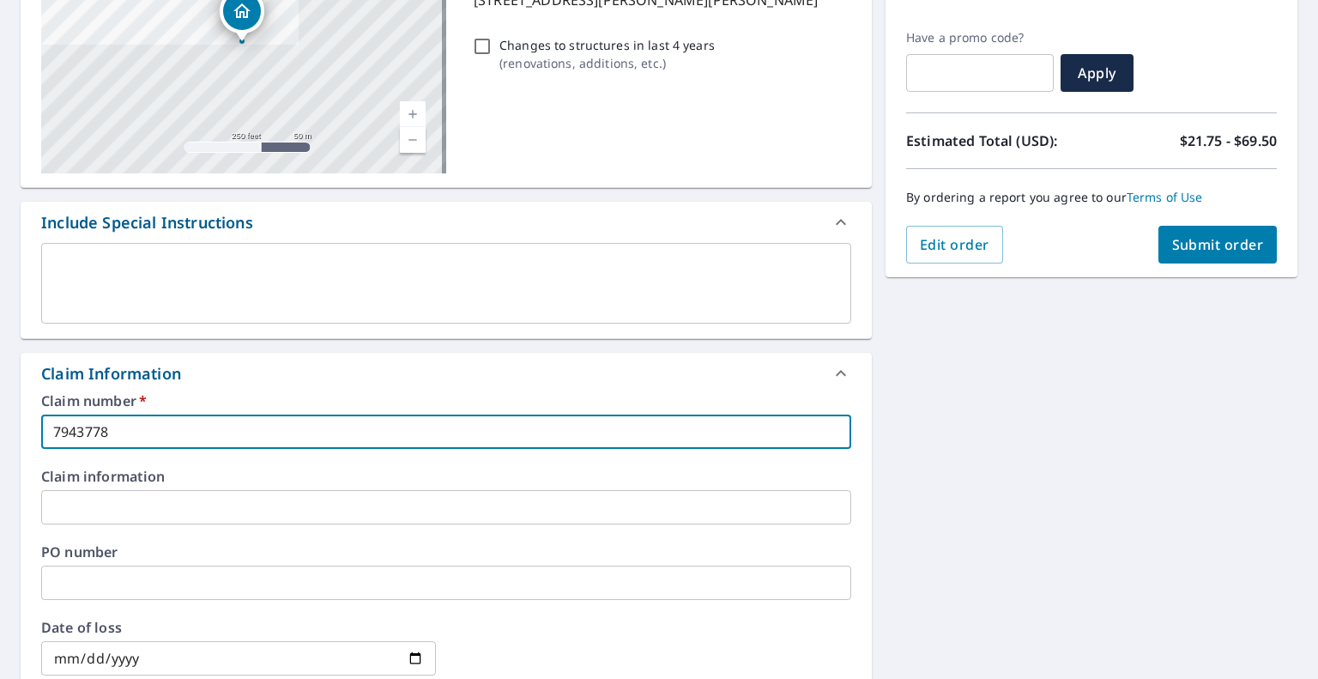
scroll to position [343, 0]
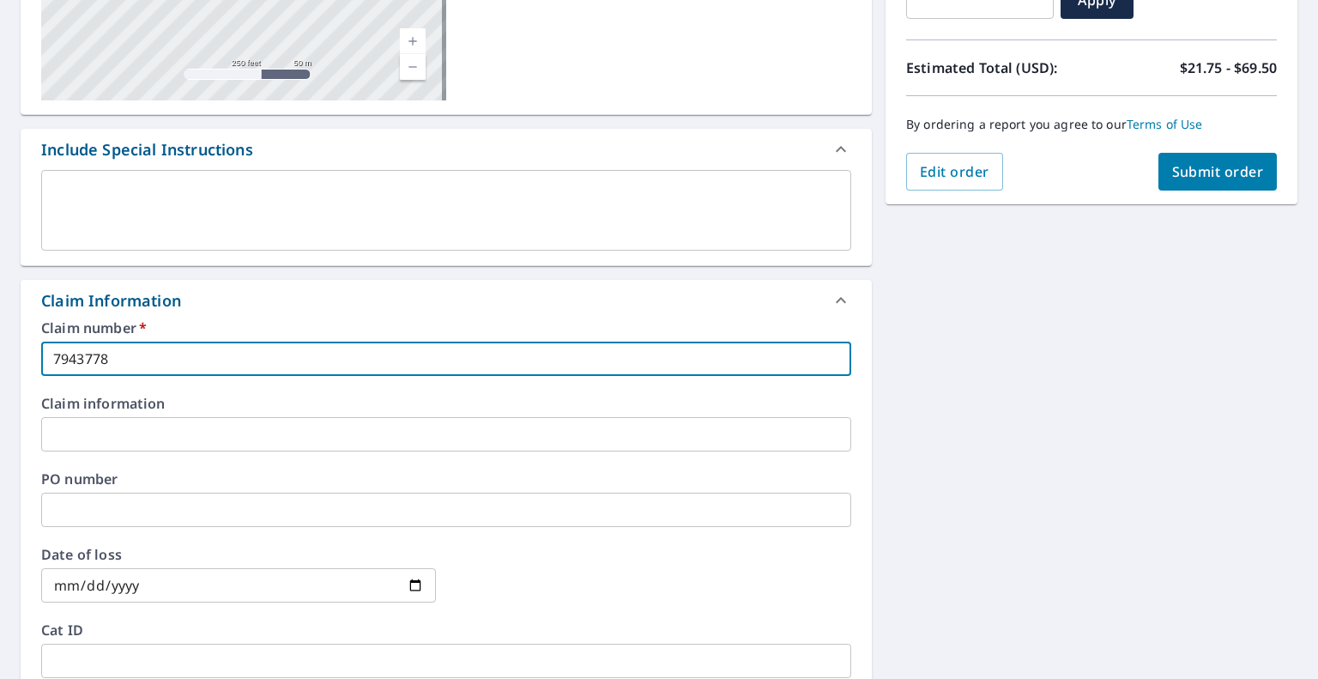
type input "7943778"
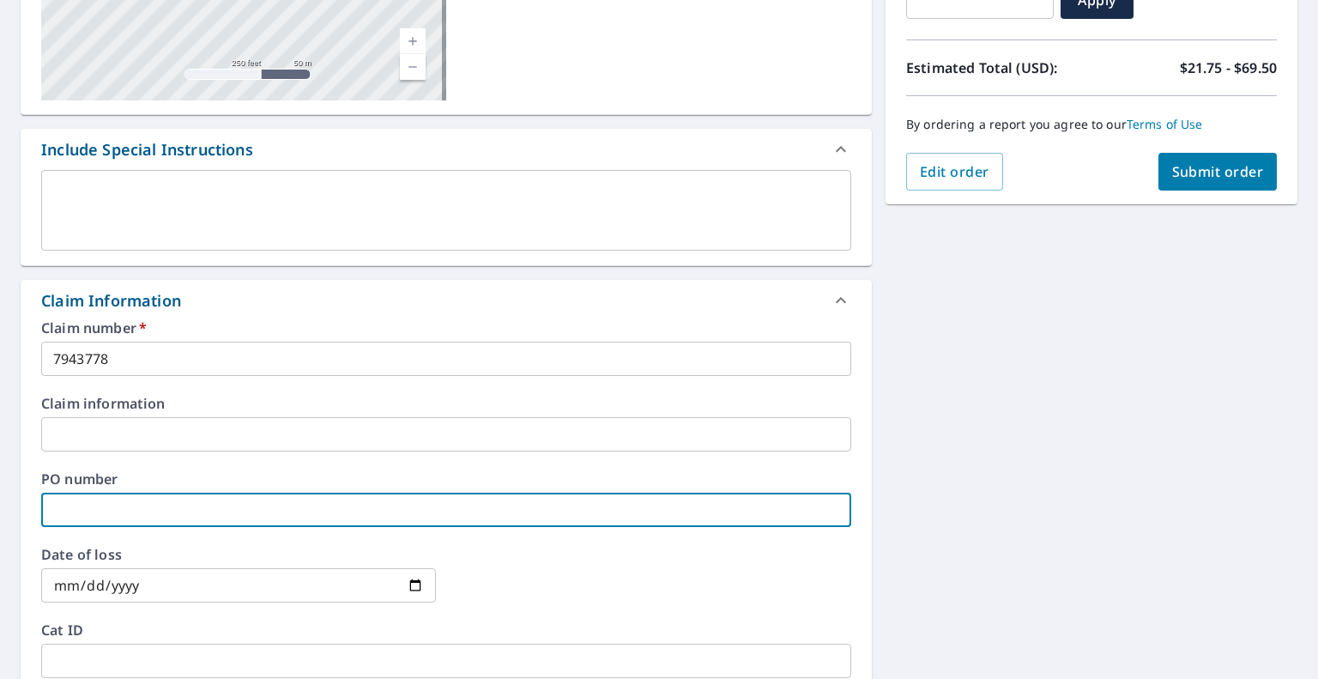
paste input "7943778"
type input "7943778"
click at [1217, 173] on span "Submit order" at bounding box center [1218, 171] width 92 height 19
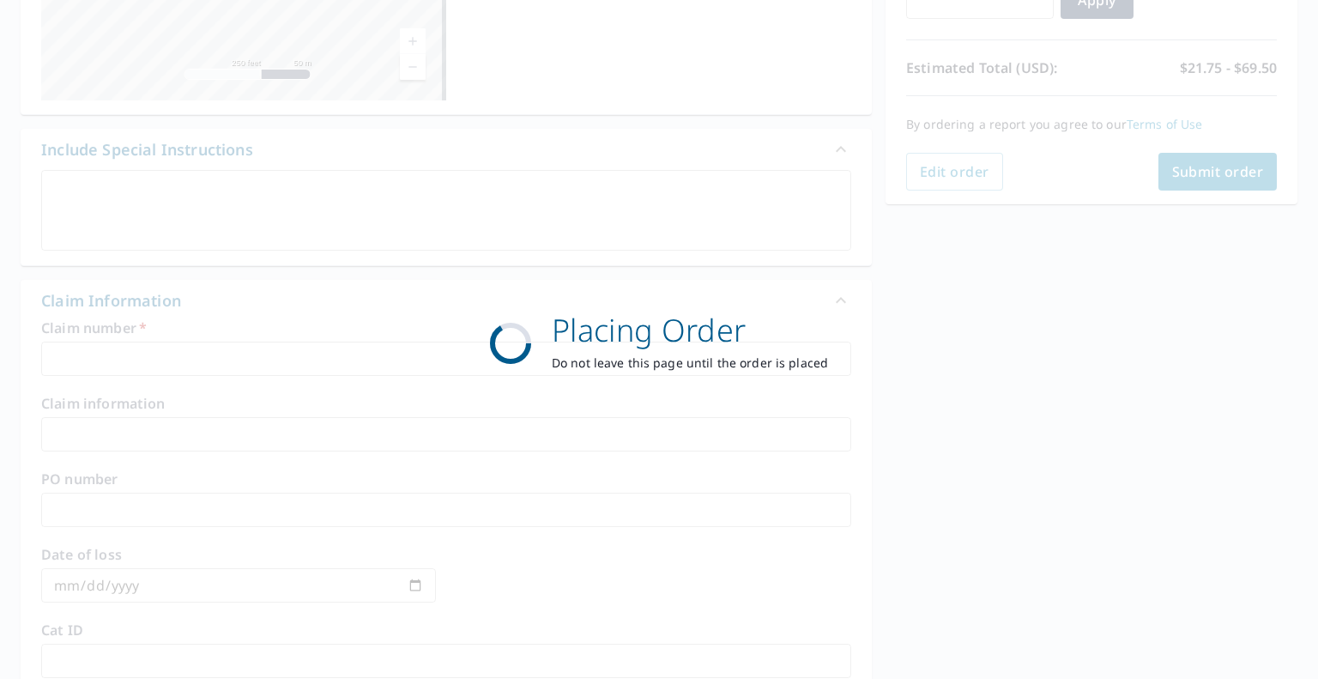
scroll to position [330, 0]
